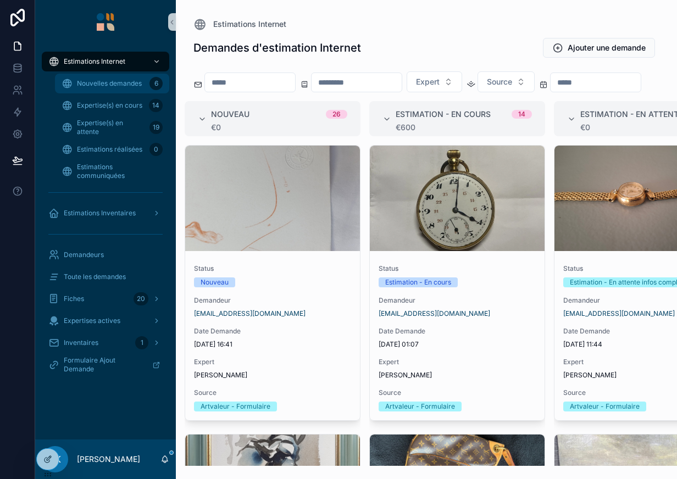
click at [110, 78] on div "Nouvelles demandes 6" at bounding box center [112, 84] width 101 height 18
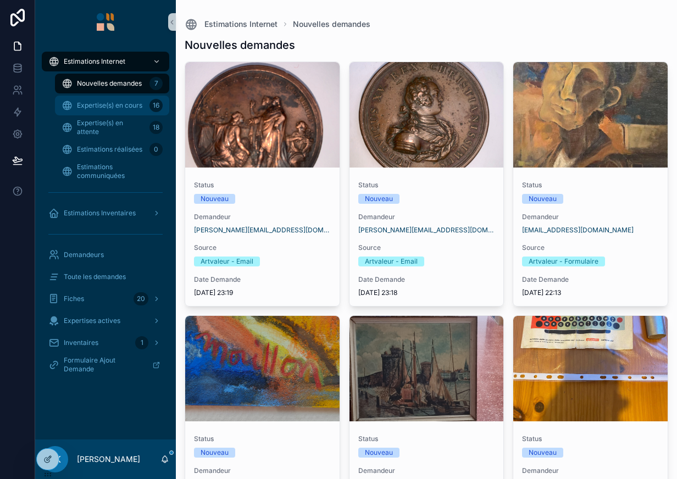
click at [105, 99] on div "Expertise(s) en cours 16" at bounding box center [112, 106] width 101 height 18
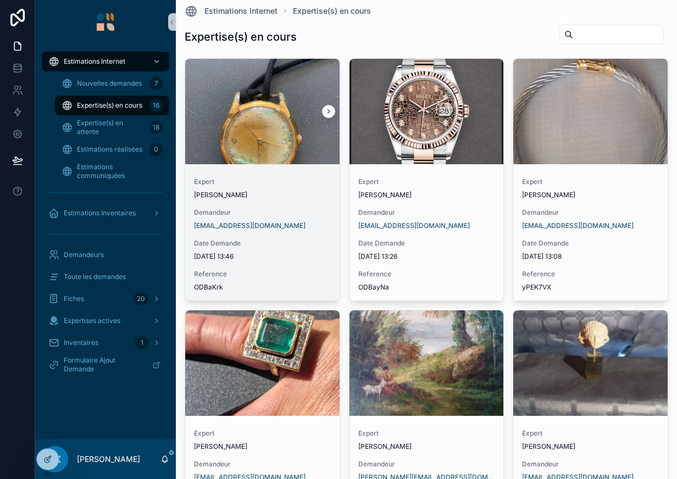
scroll to position [7, 0]
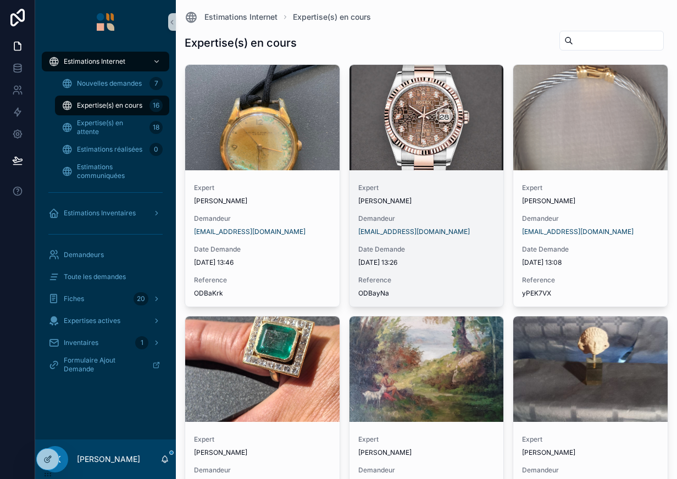
click at [377, 158] on div "scrollable content" at bounding box center [426, 117] width 154 height 105
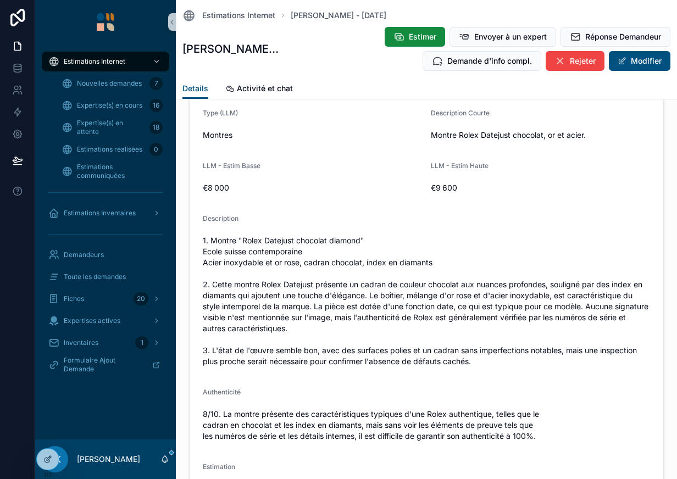
scroll to position [1276, 0]
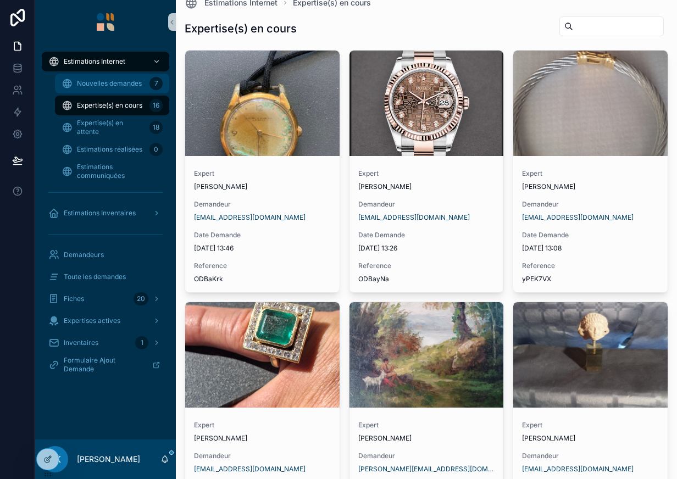
scroll to position [20, 0]
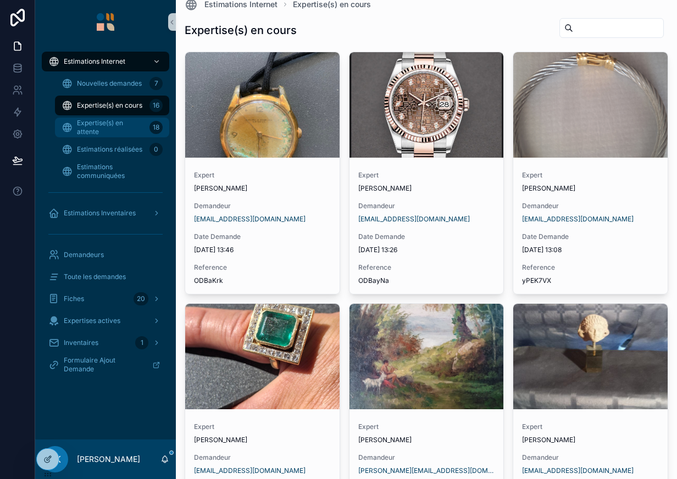
click at [86, 122] on span "Expertise(s) en attente" at bounding box center [111, 128] width 68 height 18
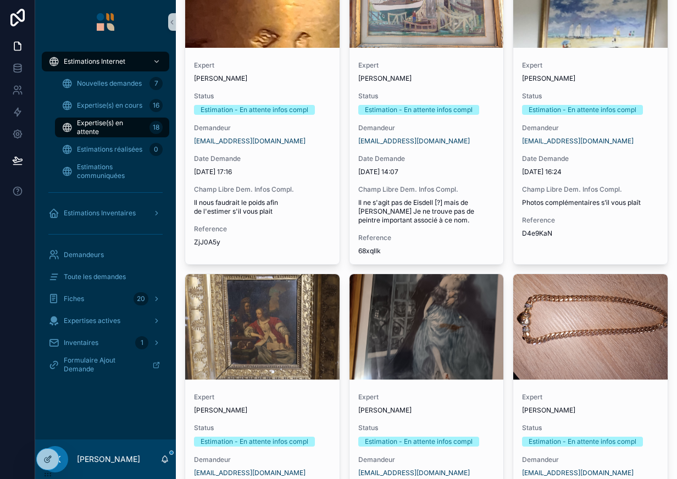
scroll to position [1723, 0]
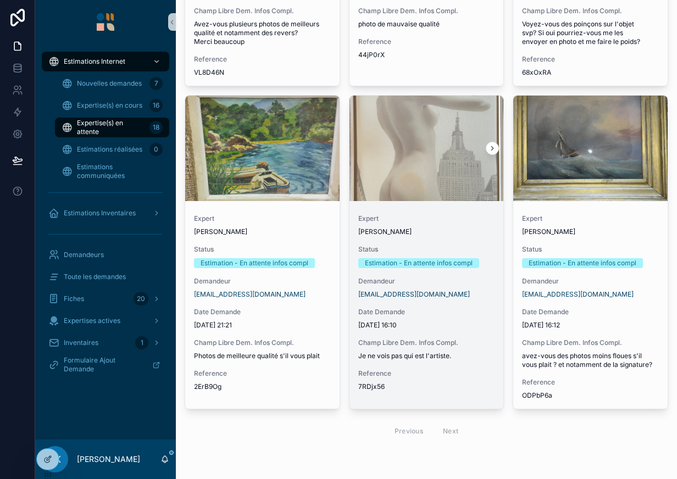
click at [446, 353] on span "Je ne vois pas qui est l'artiste." at bounding box center [426, 356] width 137 height 9
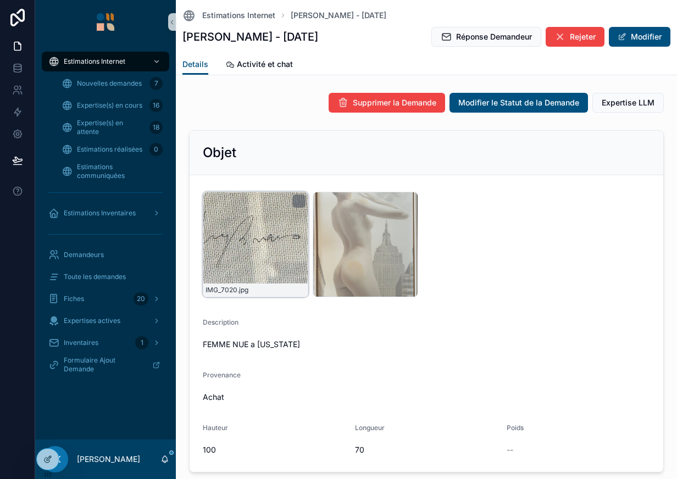
click at [281, 237] on div "IMG_7020 .jpg" at bounding box center [255, 244] width 105 height 105
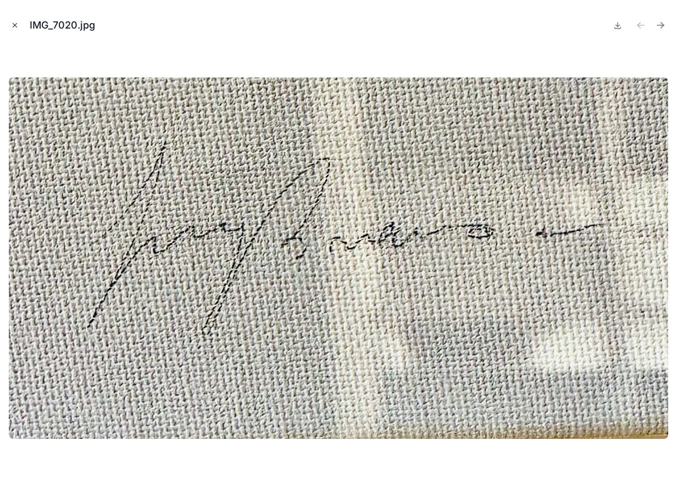
click at [18, 25] on icon "Close modal" at bounding box center [15, 25] width 8 height 8
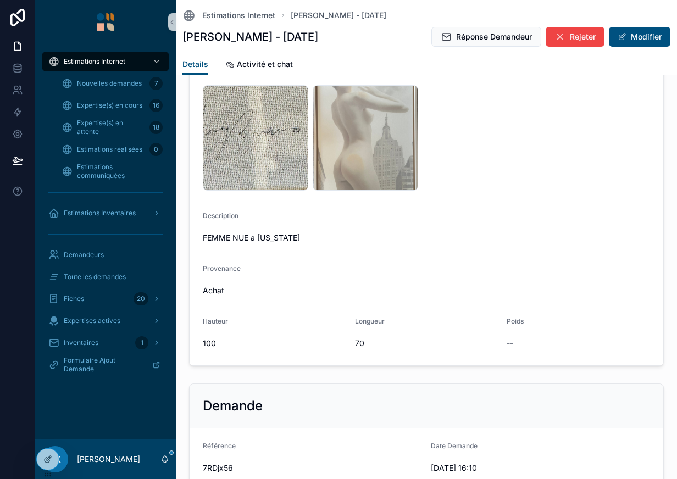
scroll to position [71, 0]
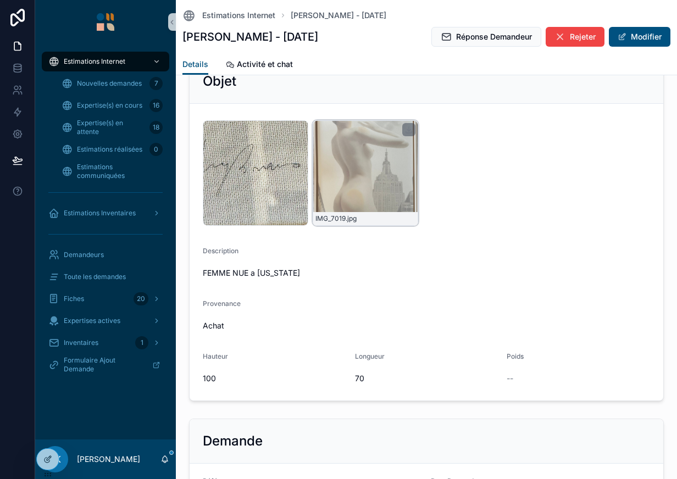
click at [358, 165] on div "IMG_7019 .jpg" at bounding box center [365, 172] width 105 height 105
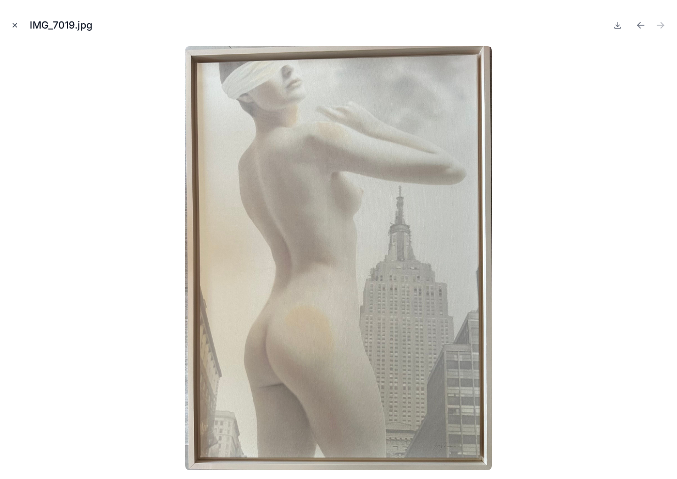
click at [13, 21] on button "Close modal" at bounding box center [15, 25] width 12 height 12
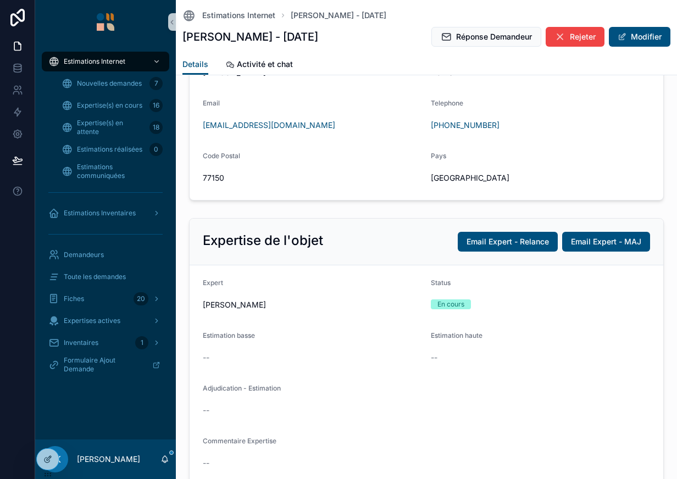
scroll to position [786, 0]
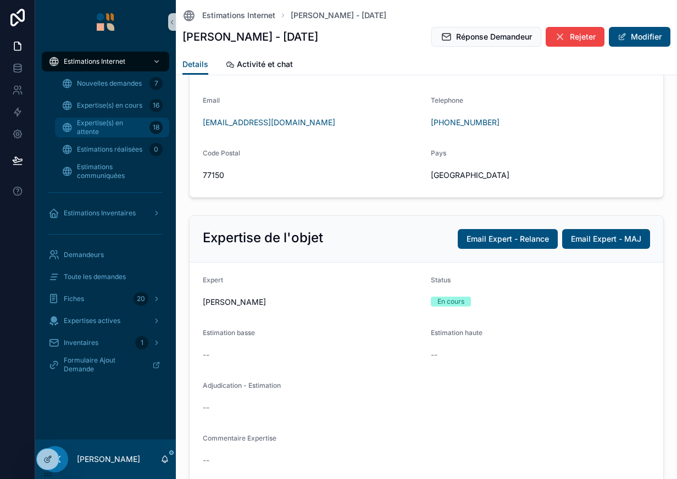
click at [122, 134] on span "Expertise(s) en attente" at bounding box center [111, 128] width 68 height 18
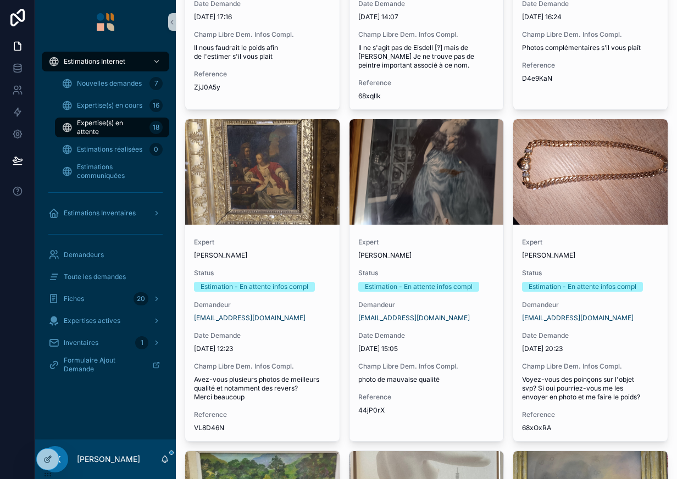
scroll to position [1723, 0]
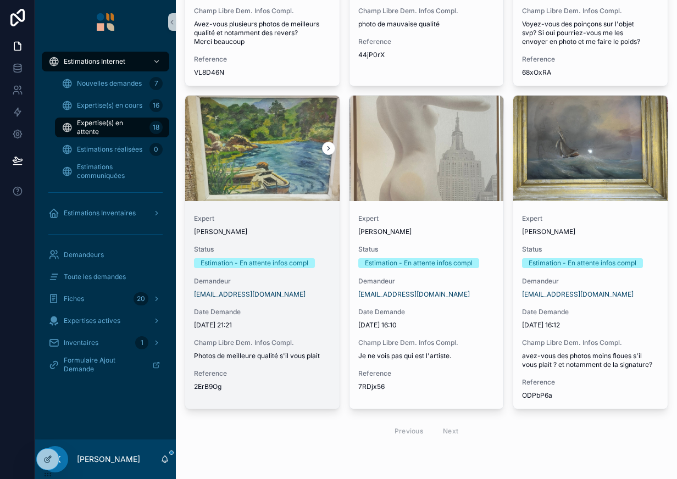
click at [274, 176] on div "scrollable content" at bounding box center [262, 148] width 154 height 105
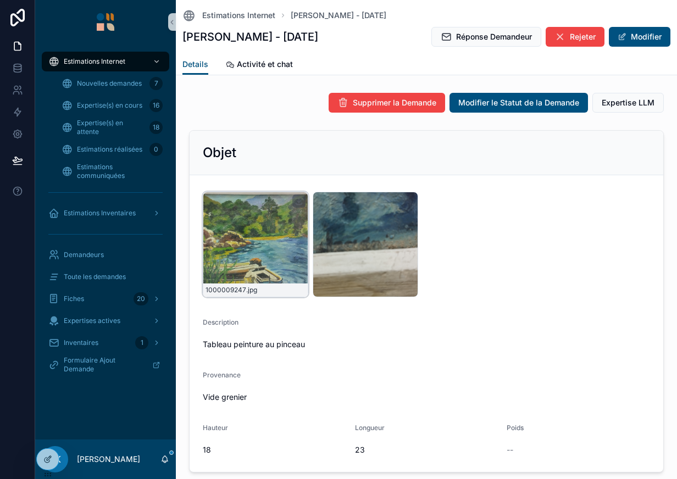
click at [260, 233] on div "1000009247 .jpg" at bounding box center [255, 244] width 105 height 105
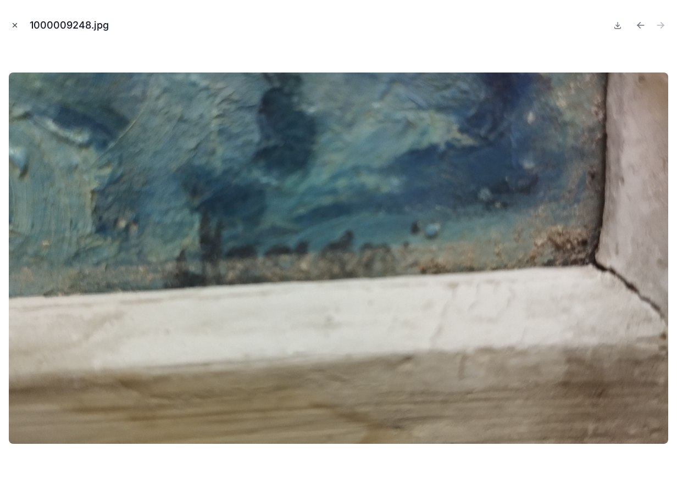
click at [13, 21] on button "Close modal" at bounding box center [15, 25] width 12 height 12
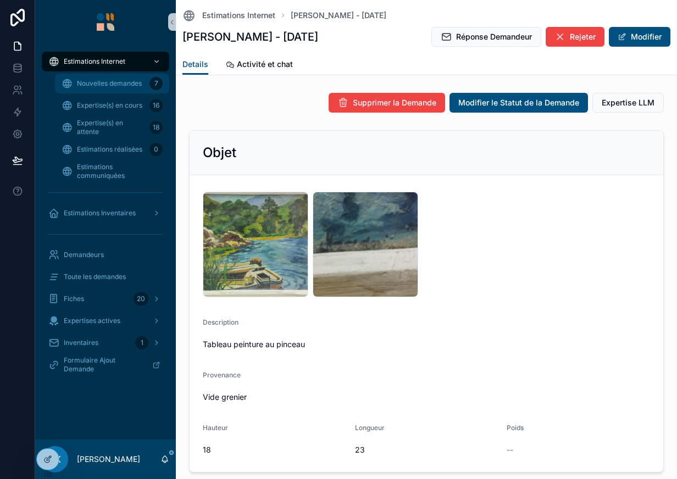
click at [110, 83] on span "Nouvelles demandes" at bounding box center [109, 83] width 65 height 9
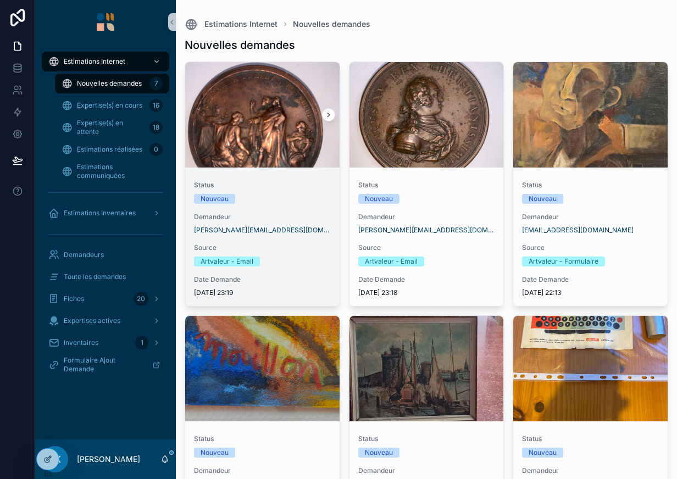
click at [231, 144] on div "scrollable content" at bounding box center [262, 114] width 154 height 105
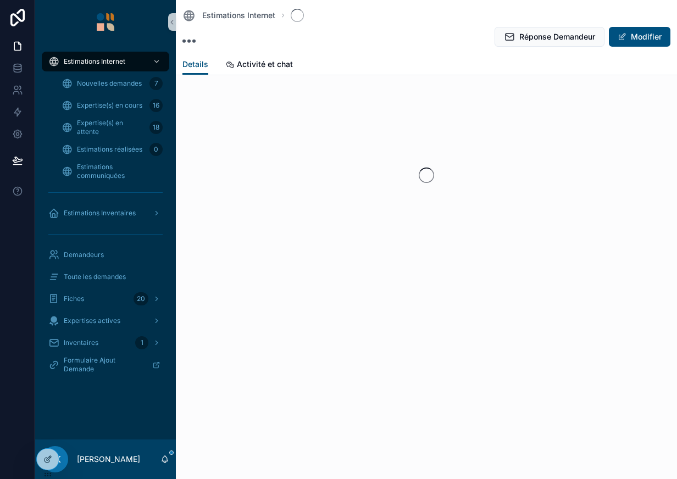
click at [231, 144] on div "scrollable content" at bounding box center [426, 175] width 492 height 174
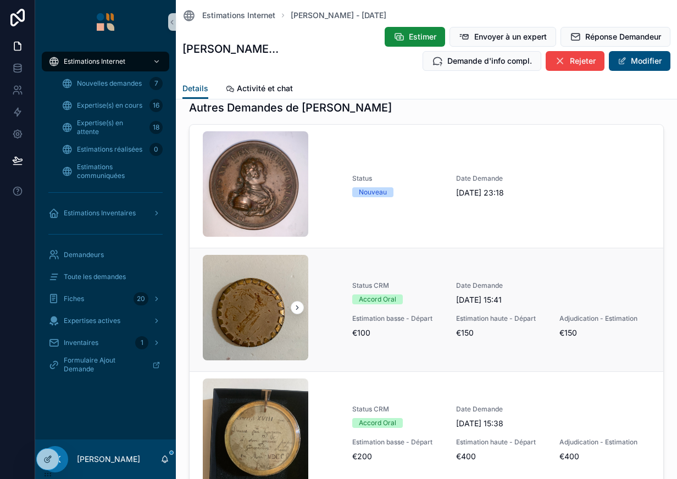
scroll to position [12, 0]
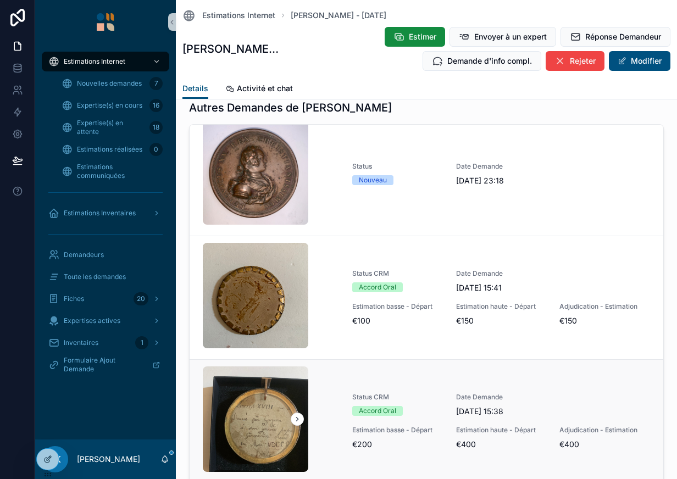
click at [344, 383] on link "Status CRM Accord Oral Date Demande [DATE] 15:38 Estimation basse - Départ €200…" at bounding box center [427, 421] width 474 height 124
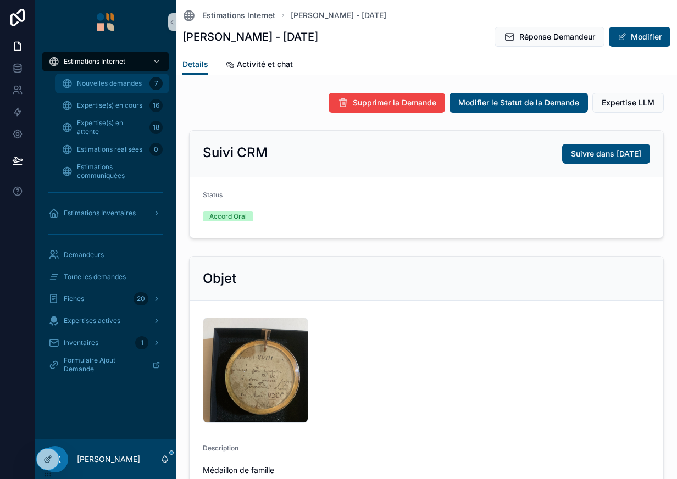
click at [102, 80] on span "Nouvelles demandes" at bounding box center [109, 83] width 65 height 9
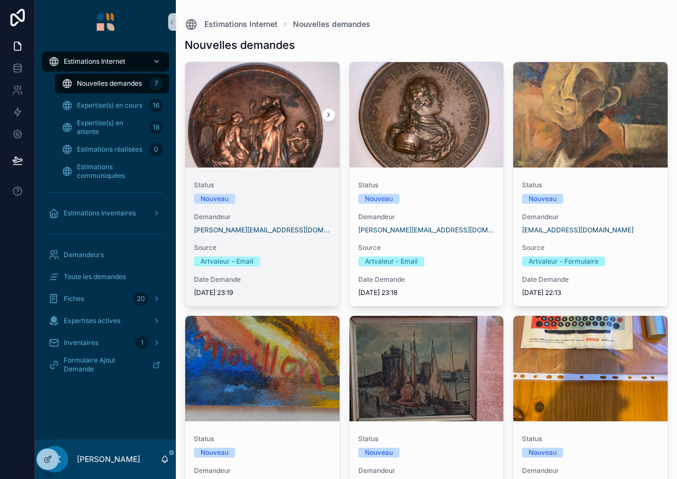
click at [281, 190] on div "Status Nouveau" at bounding box center [262, 192] width 137 height 23
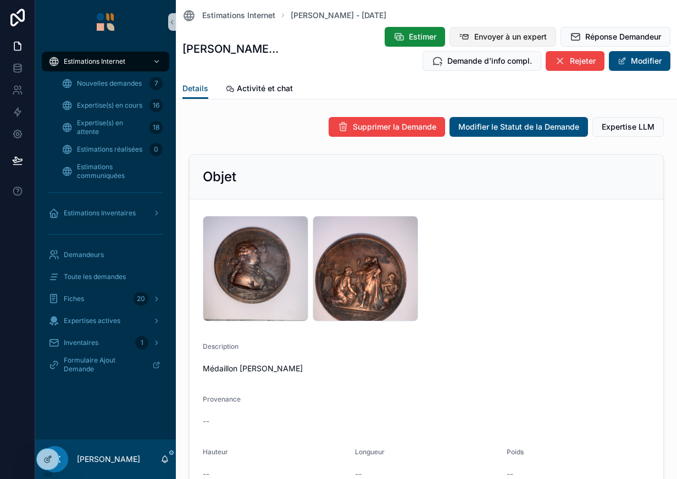
click at [459, 40] on icon "scrollable content" at bounding box center [464, 36] width 11 height 11
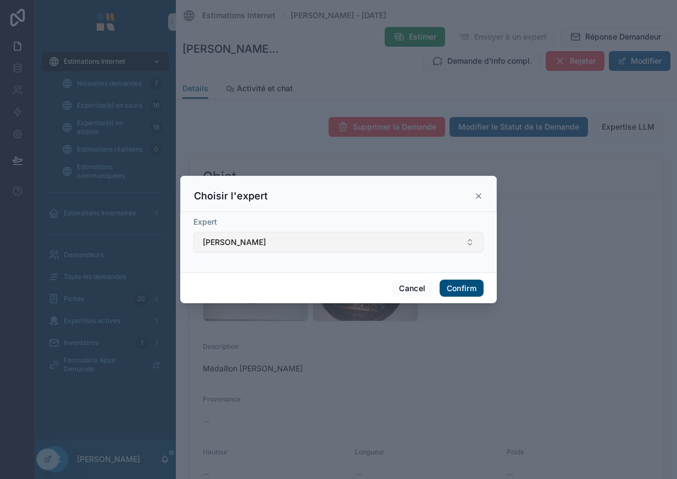
click at [293, 240] on button "[PERSON_NAME]" at bounding box center [338, 242] width 290 height 21
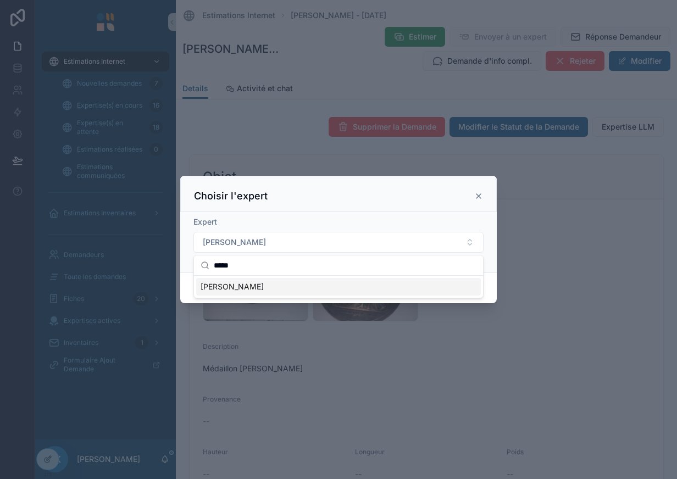
type input "*****"
click at [287, 288] on div "[PERSON_NAME]" at bounding box center [338, 287] width 285 height 18
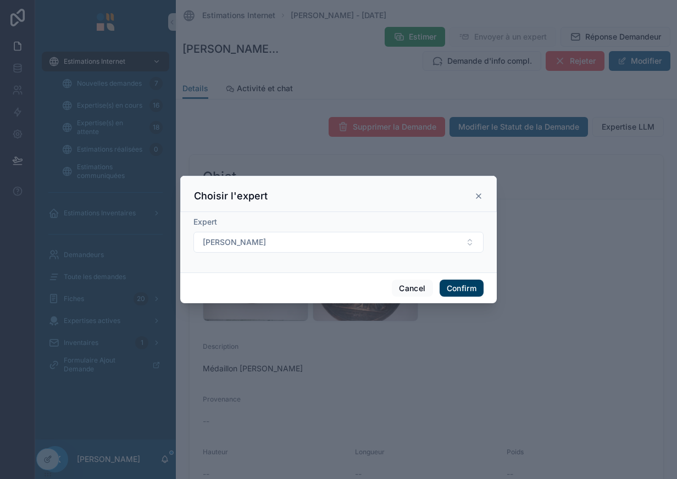
click at [455, 291] on button "Confirm" at bounding box center [462, 289] width 44 height 18
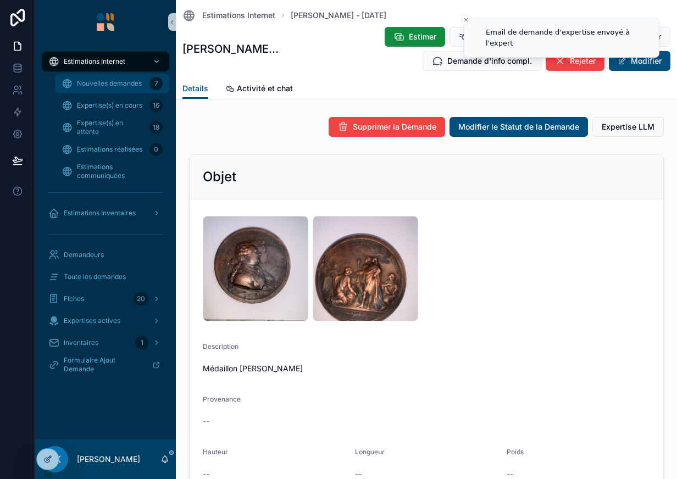
click at [110, 87] on span "Nouvelles demandes" at bounding box center [109, 83] width 65 height 9
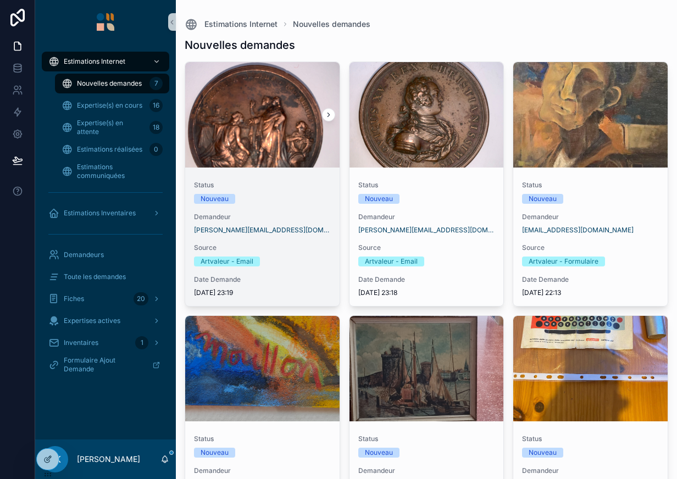
click at [270, 140] on div "scrollable content" at bounding box center [262, 114] width 154 height 105
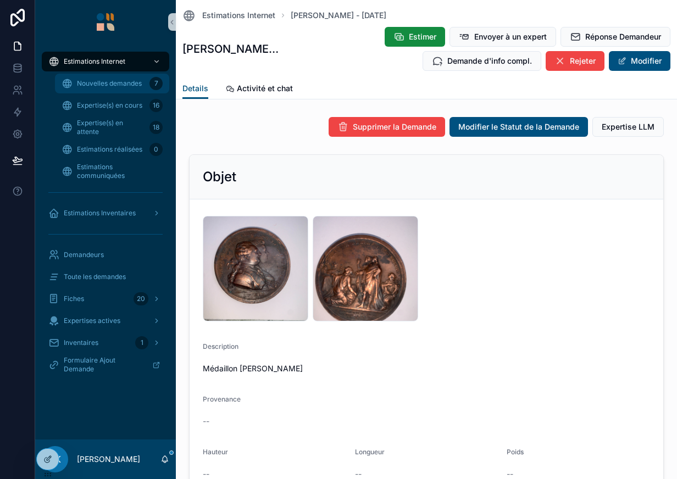
click at [132, 80] on span "Nouvelles demandes" at bounding box center [109, 83] width 65 height 9
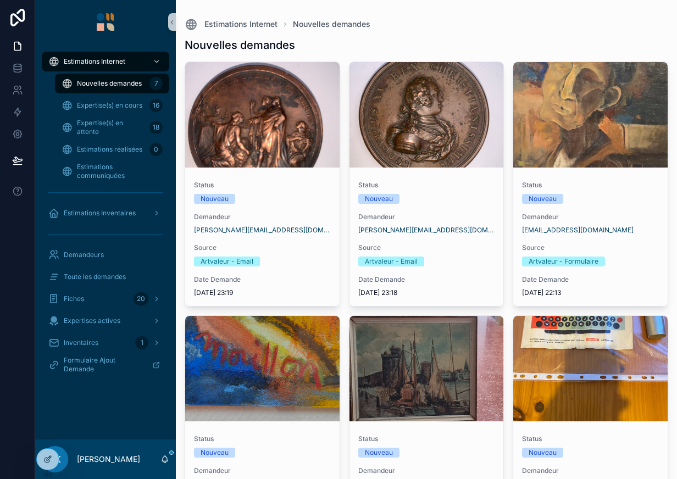
click at [132, 80] on span "Nouvelles demandes" at bounding box center [109, 83] width 65 height 9
click at [133, 102] on span "Expertise(s) en cours" at bounding box center [109, 105] width 65 height 9
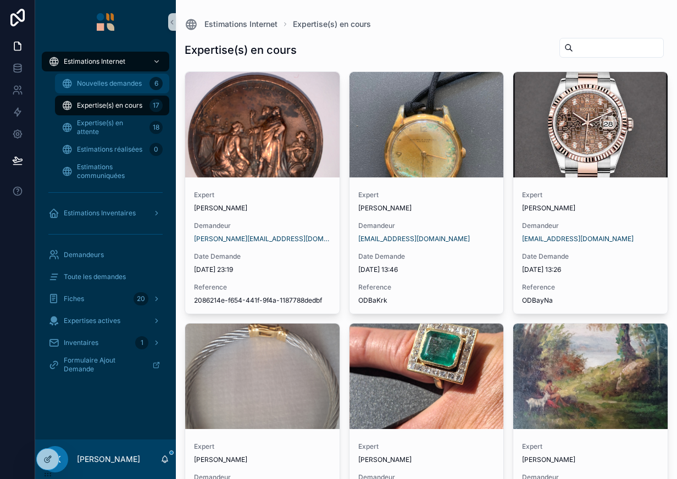
click at [127, 83] on span "Nouvelles demandes" at bounding box center [109, 83] width 65 height 9
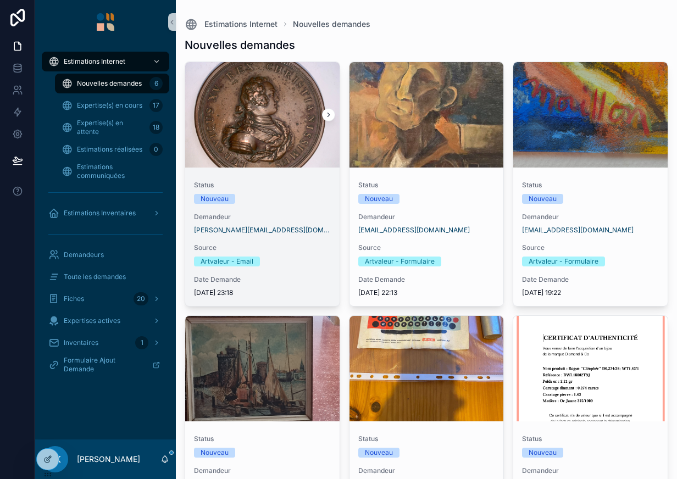
click at [242, 135] on div "scrollable content" at bounding box center [262, 114] width 154 height 105
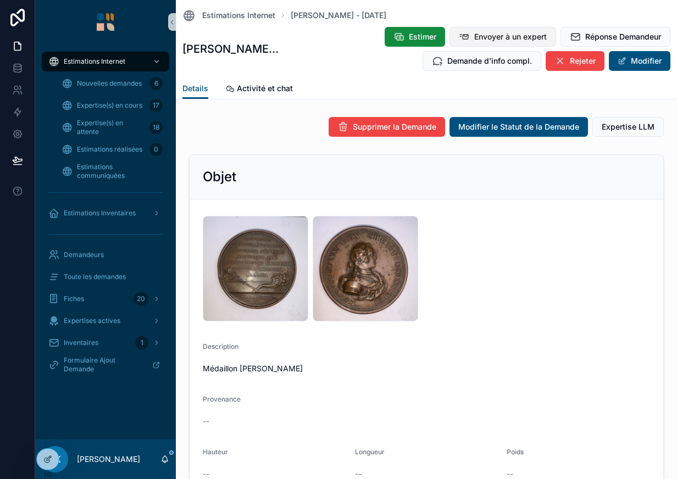
click at [478, 35] on span "Envoyer à un expert" at bounding box center [510, 36] width 73 height 11
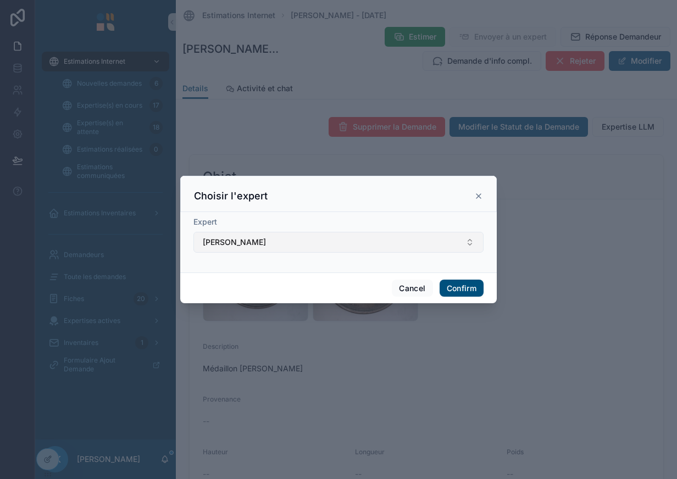
click at [341, 236] on button "[PERSON_NAME]" at bounding box center [338, 242] width 290 height 21
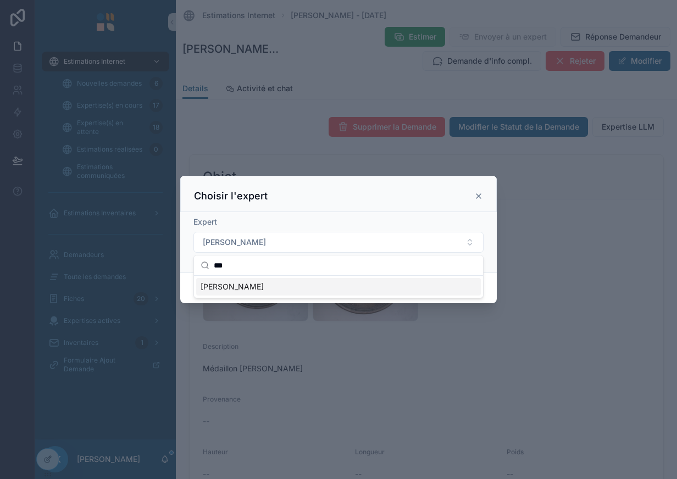
type input "***"
click at [307, 288] on div "[PERSON_NAME]" at bounding box center [338, 287] width 285 height 18
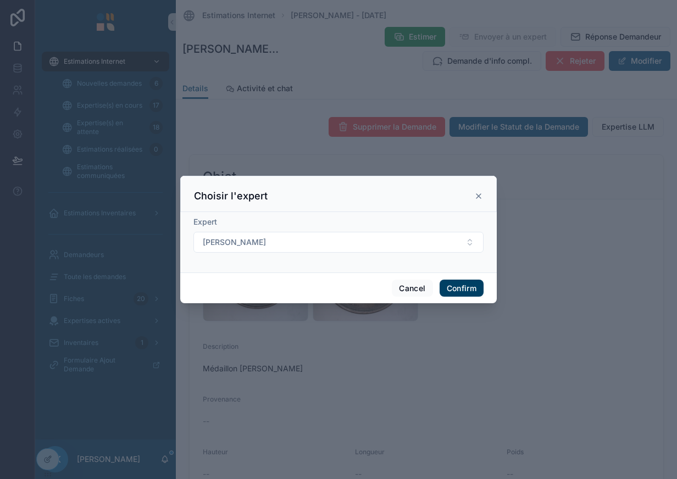
click at [459, 280] on button "Confirm" at bounding box center [462, 289] width 44 height 18
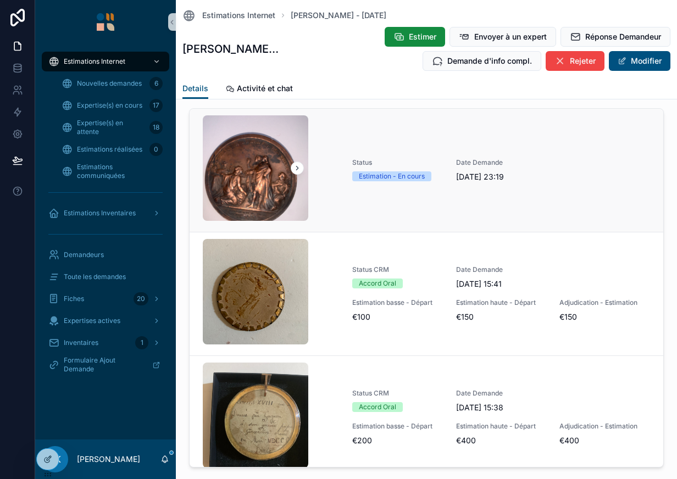
scroll to position [12, 0]
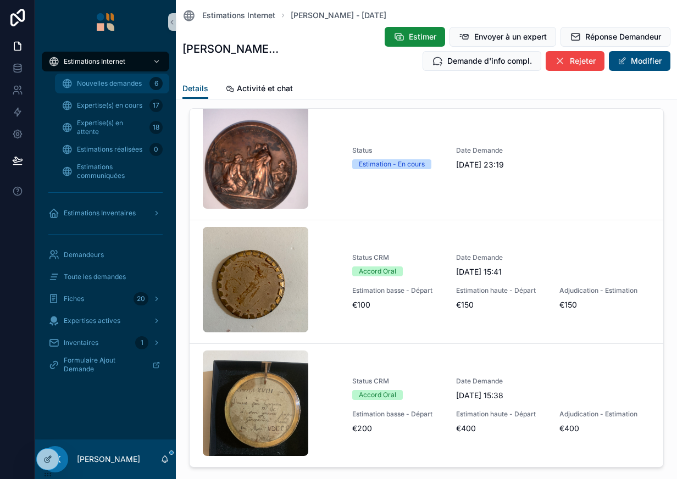
click at [122, 90] on div "Nouvelles demandes 6" at bounding box center [112, 84] width 101 height 18
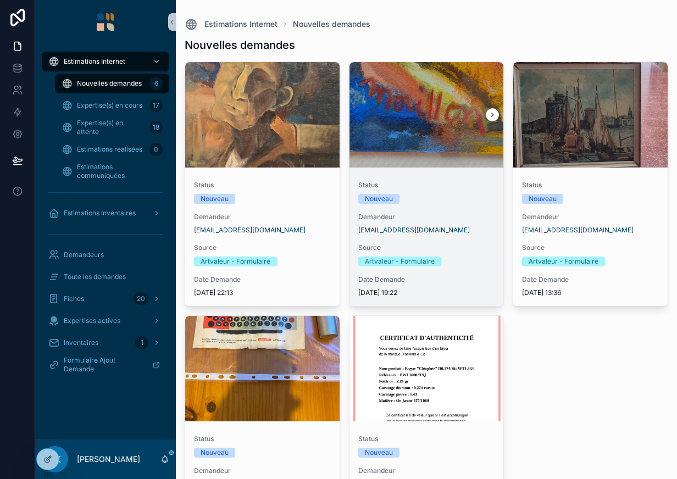
click at [452, 201] on div "Nouveau" at bounding box center [426, 199] width 137 height 10
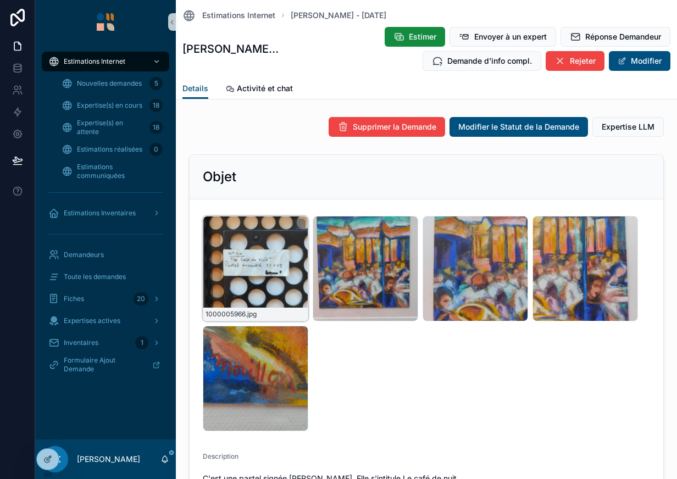
click at [271, 294] on div "1000005966 .jpg" at bounding box center [255, 268] width 105 height 105
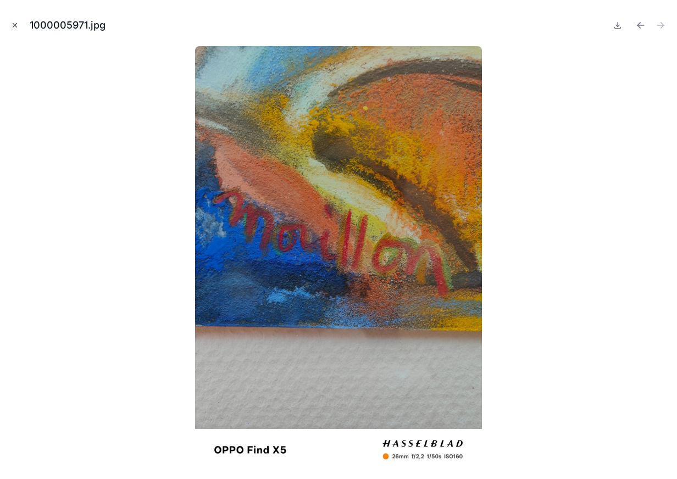
click at [12, 22] on icon "Close modal" at bounding box center [15, 25] width 8 height 8
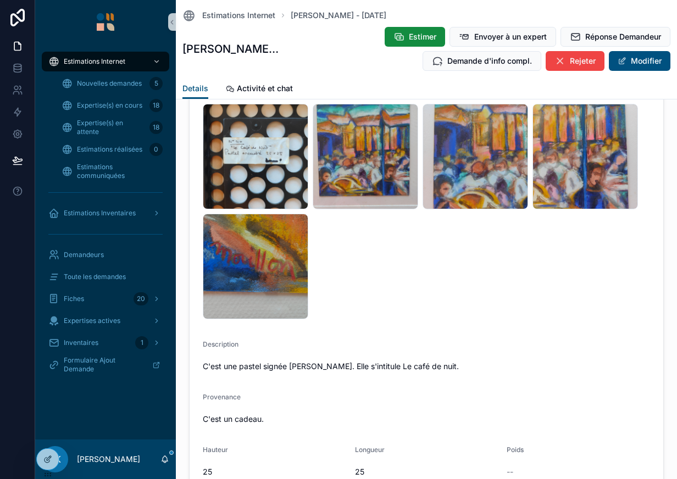
scroll to position [117, 0]
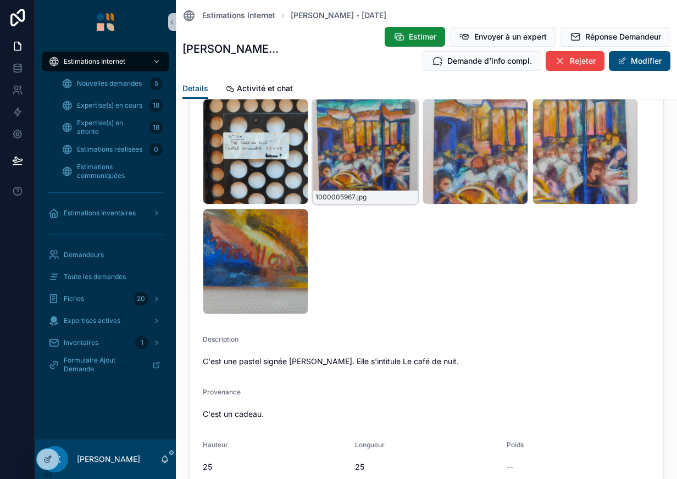
click at [374, 162] on div "1000005967 .jpg" at bounding box center [365, 151] width 105 height 105
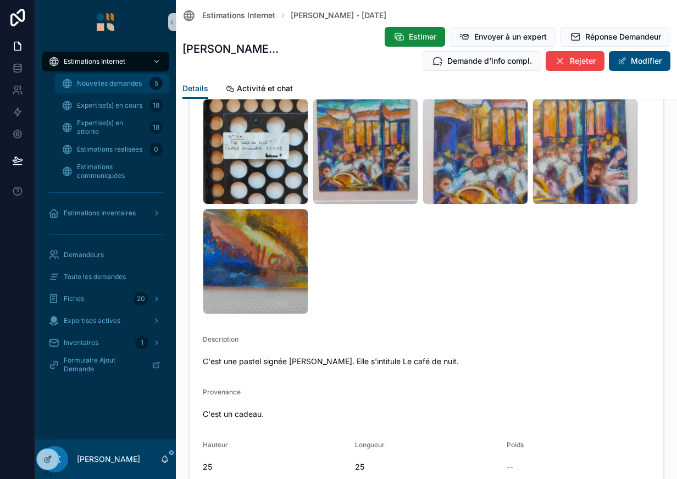
click at [143, 87] on div "Nouvelles demandes 5" at bounding box center [112, 84] width 101 height 18
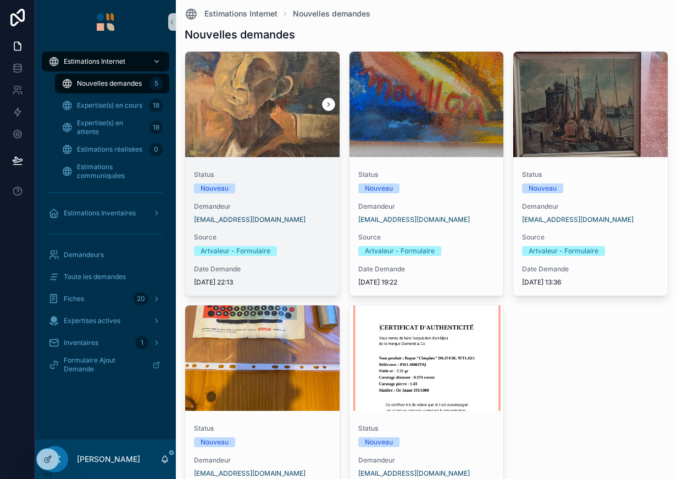
scroll to position [8, 0]
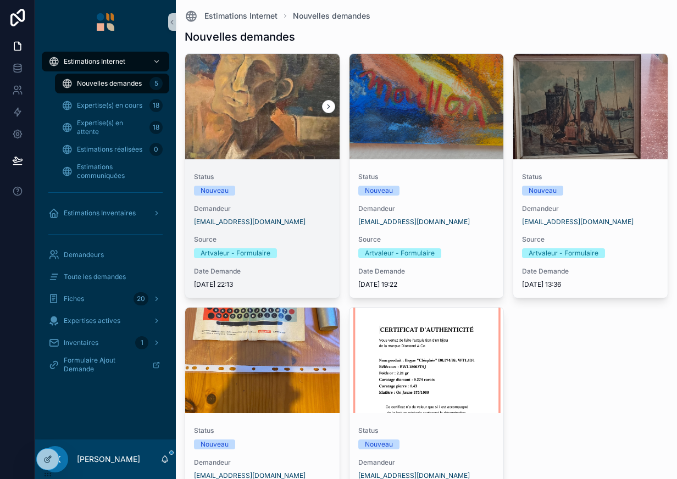
click at [292, 178] on span "Status" at bounding box center [262, 177] width 137 height 9
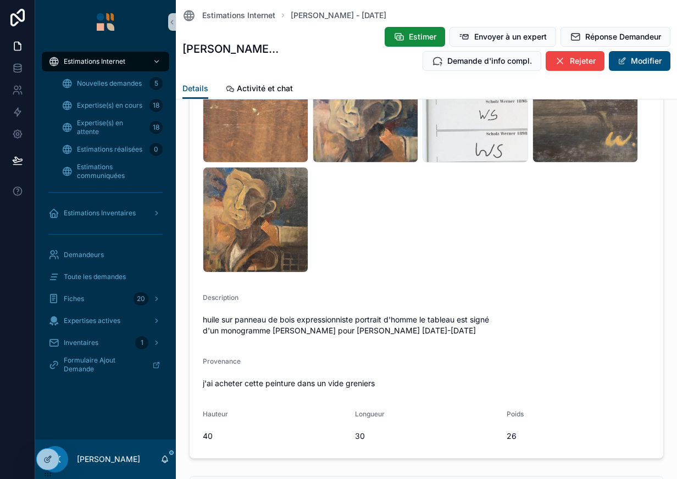
scroll to position [162, 0]
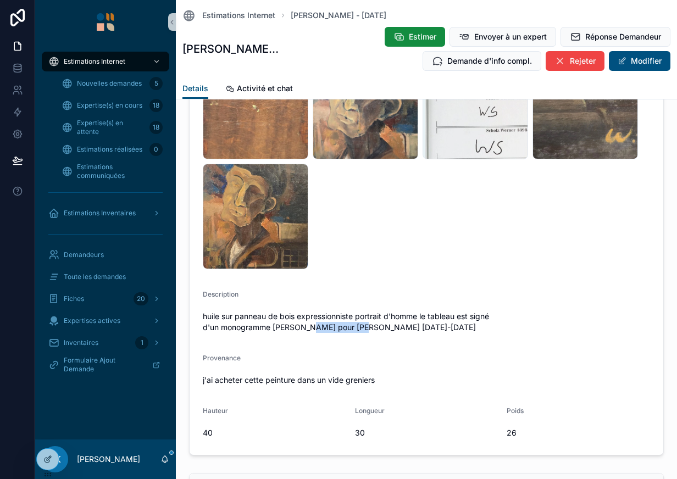
drag, startPoint x: 346, startPoint y: 328, endPoint x: 397, endPoint y: 332, distance: 51.8
click at [397, 332] on span "huile sur panneau de bois expressionniste portrait d'homme le tableau est signé…" at bounding box center [426, 322] width 447 height 22
copy span "[PERSON_NAME]"
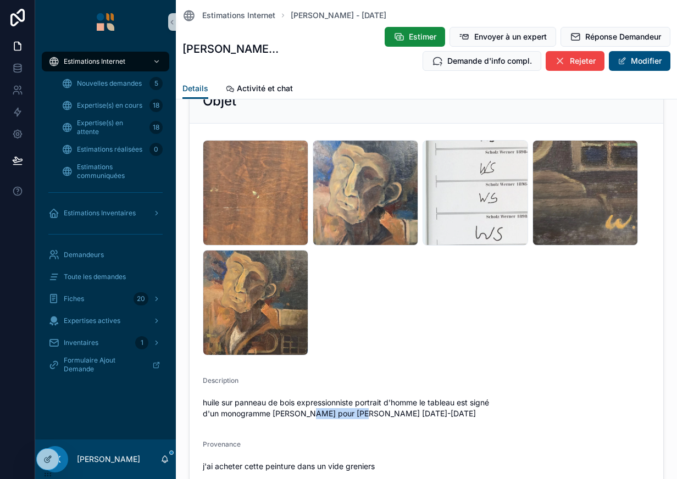
scroll to position [74, 0]
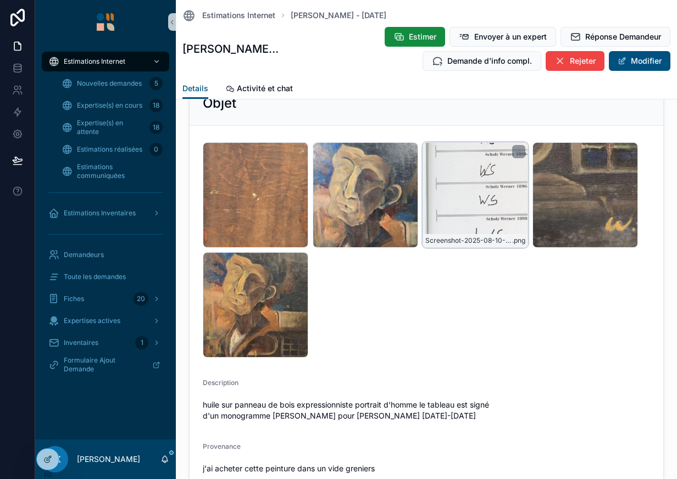
click at [452, 199] on div "Screenshot-2025-08-10-18.47.31 .png" at bounding box center [474, 194] width 105 height 105
click at [463, 33] on button "Envoyer à un expert" at bounding box center [502, 37] width 107 height 20
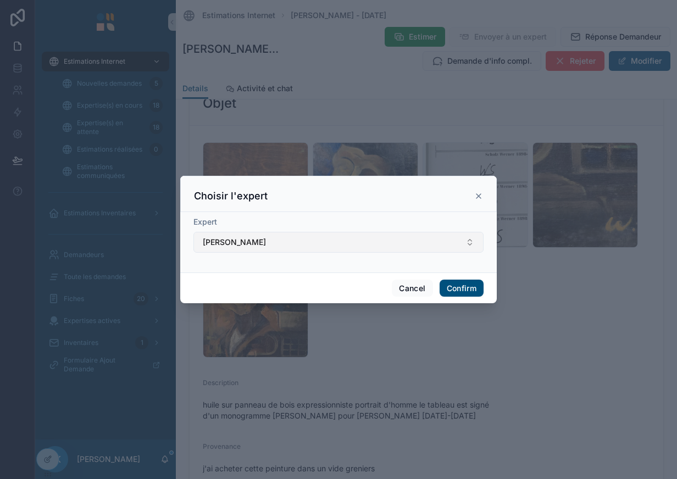
click at [259, 238] on span "[PERSON_NAME]" at bounding box center [234, 242] width 63 height 11
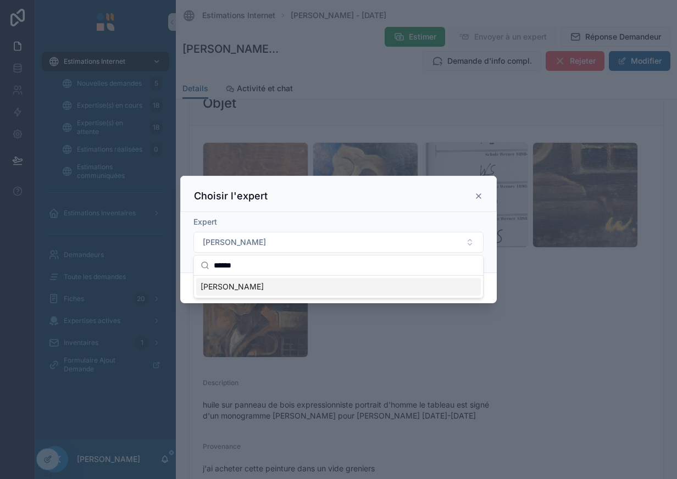
type input "******"
click at [251, 291] on span "[PERSON_NAME]" at bounding box center [232, 286] width 63 height 11
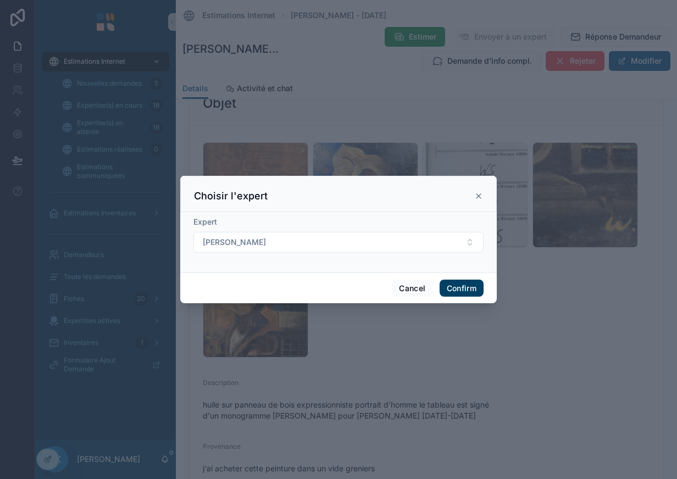
click at [457, 292] on button "Confirm" at bounding box center [462, 289] width 44 height 18
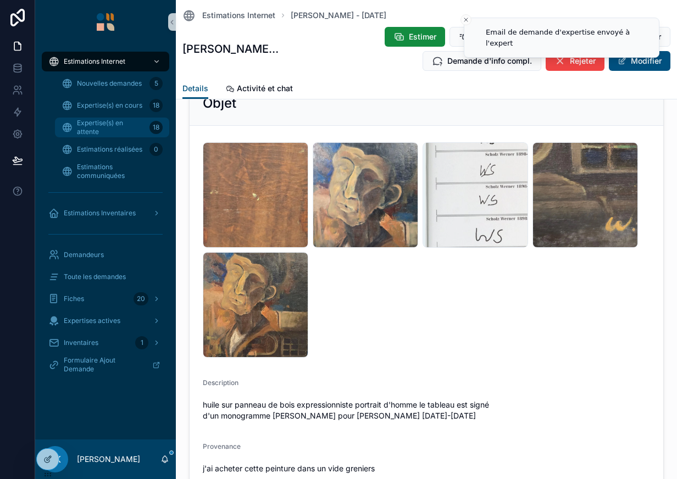
click at [109, 124] on span "Expertise(s) en attente" at bounding box center [111, 128] width 68 height 18
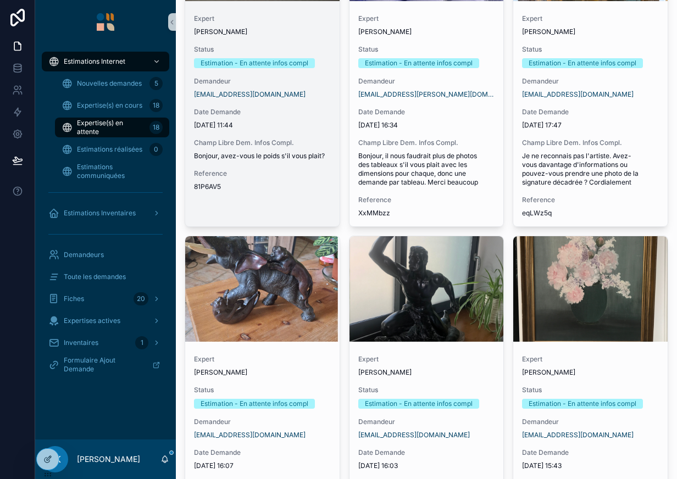
scroll to position [243, 0]
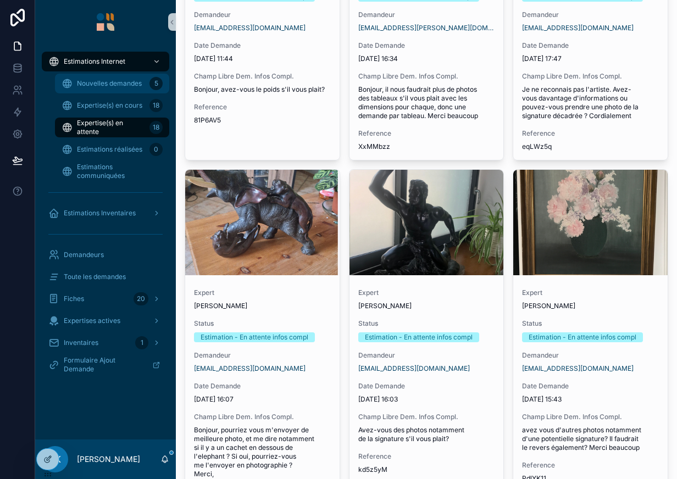
click at [86, 79] on div "Nouvelles demandes 5" at bounding box center [112, 84] width 101 height 18
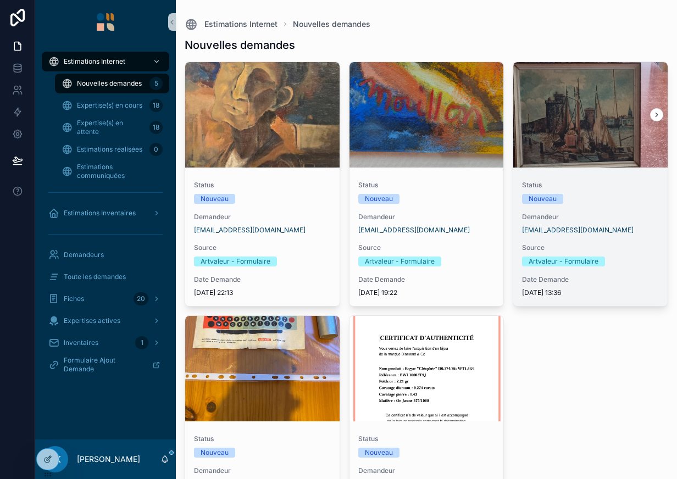
click at [538, 145] on div "scrollable content" at bounding box center [590, 114] width 154 height 105
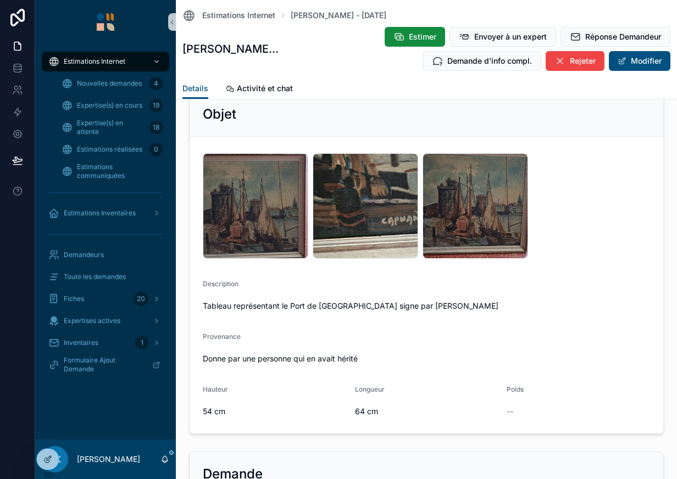
scroll to position [85, 0]
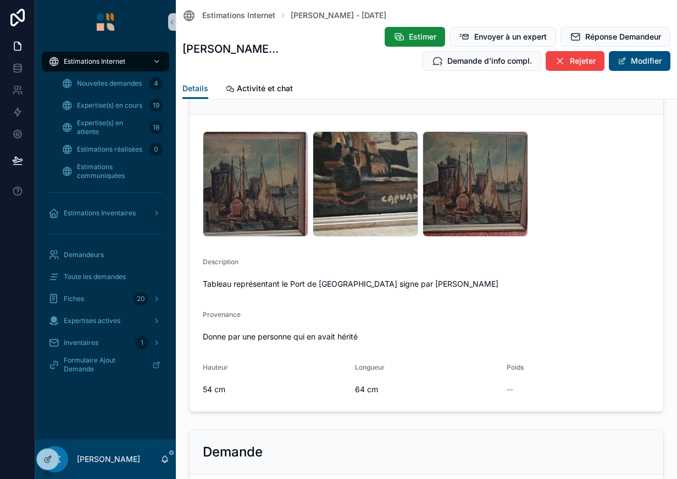
click at [409, 285] on span "Tableau représentant le Port de [GEOGRAPHIC_DATA] signe par [PERSON_NAME]" at bounding box center [426, 284] width 447 height 11
copy span "CAPUANO"
